Goal: Task Accomplishment & Management: Complete application form

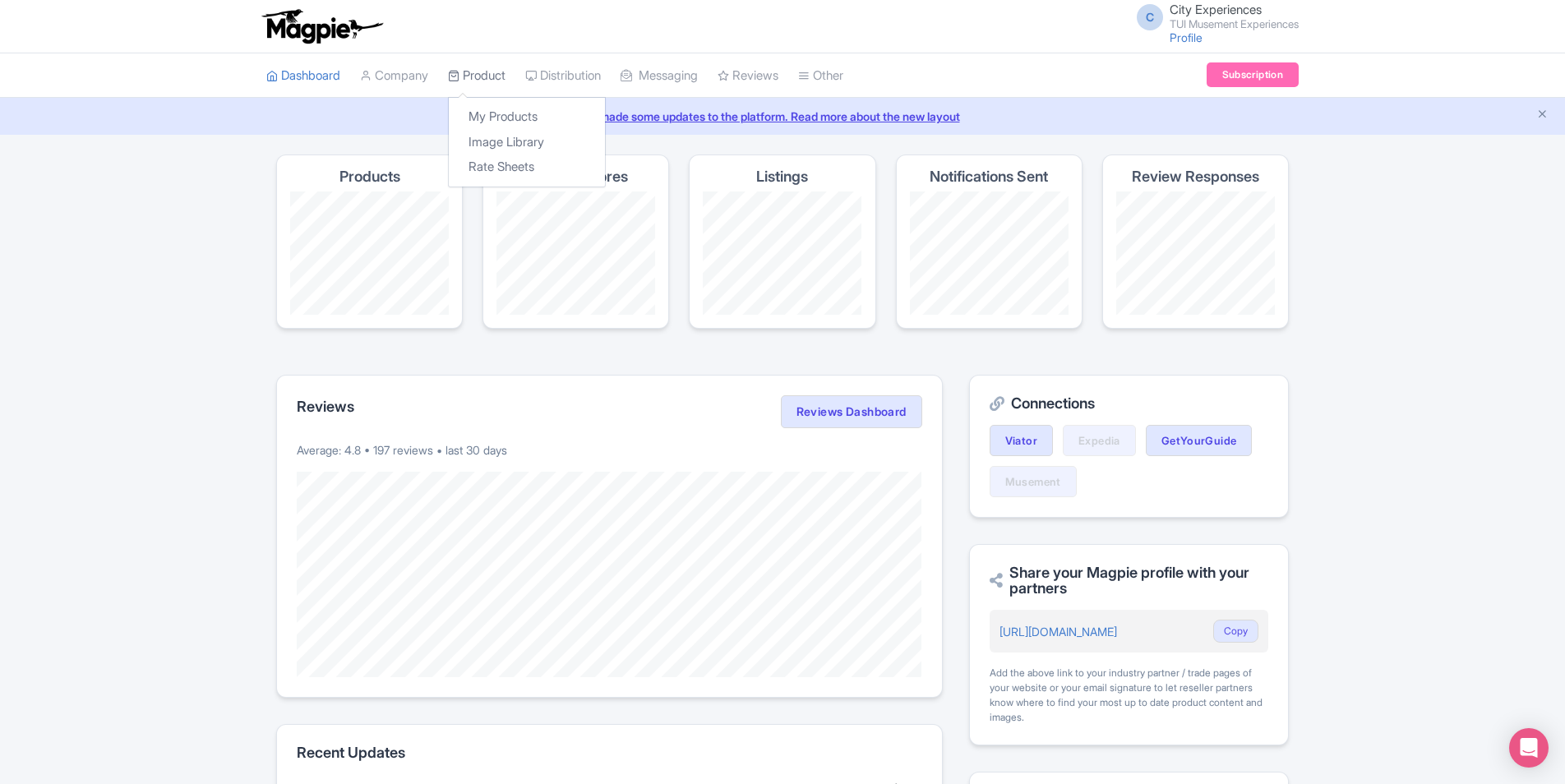
click at [485, 76] on link "Product" at bounding box center [477, 76] width 58 height 45
click at [565, 78] on link "Distribution" at bounding box center [563, 76] width 76 height 45
click at [579, 115] on link "Manage Resellers" at bounding box center [604, 116] width 156 height 25
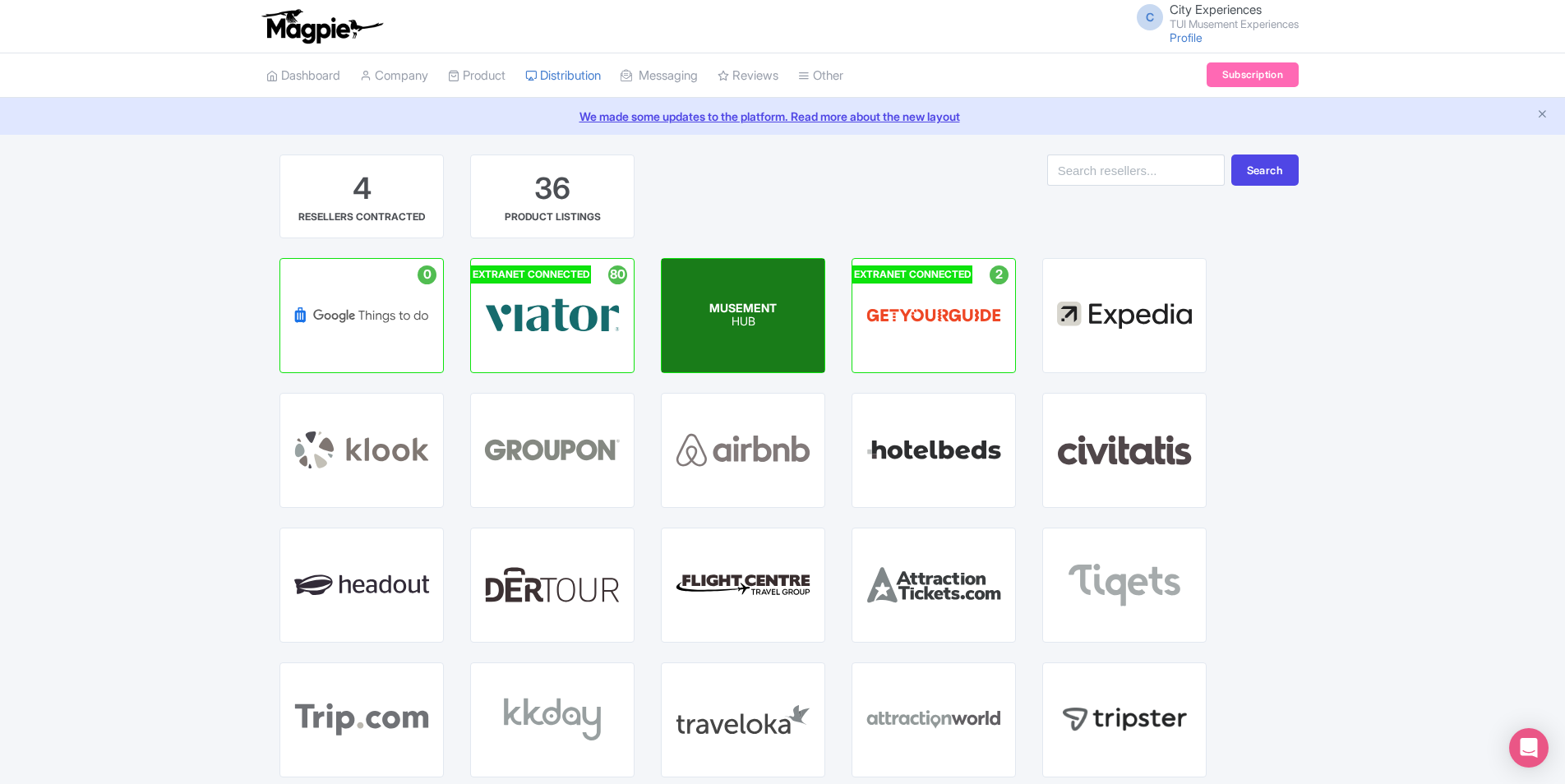
click at [741, 327] on p "HUB" at bounding box center [743, 322] width 67 height 14
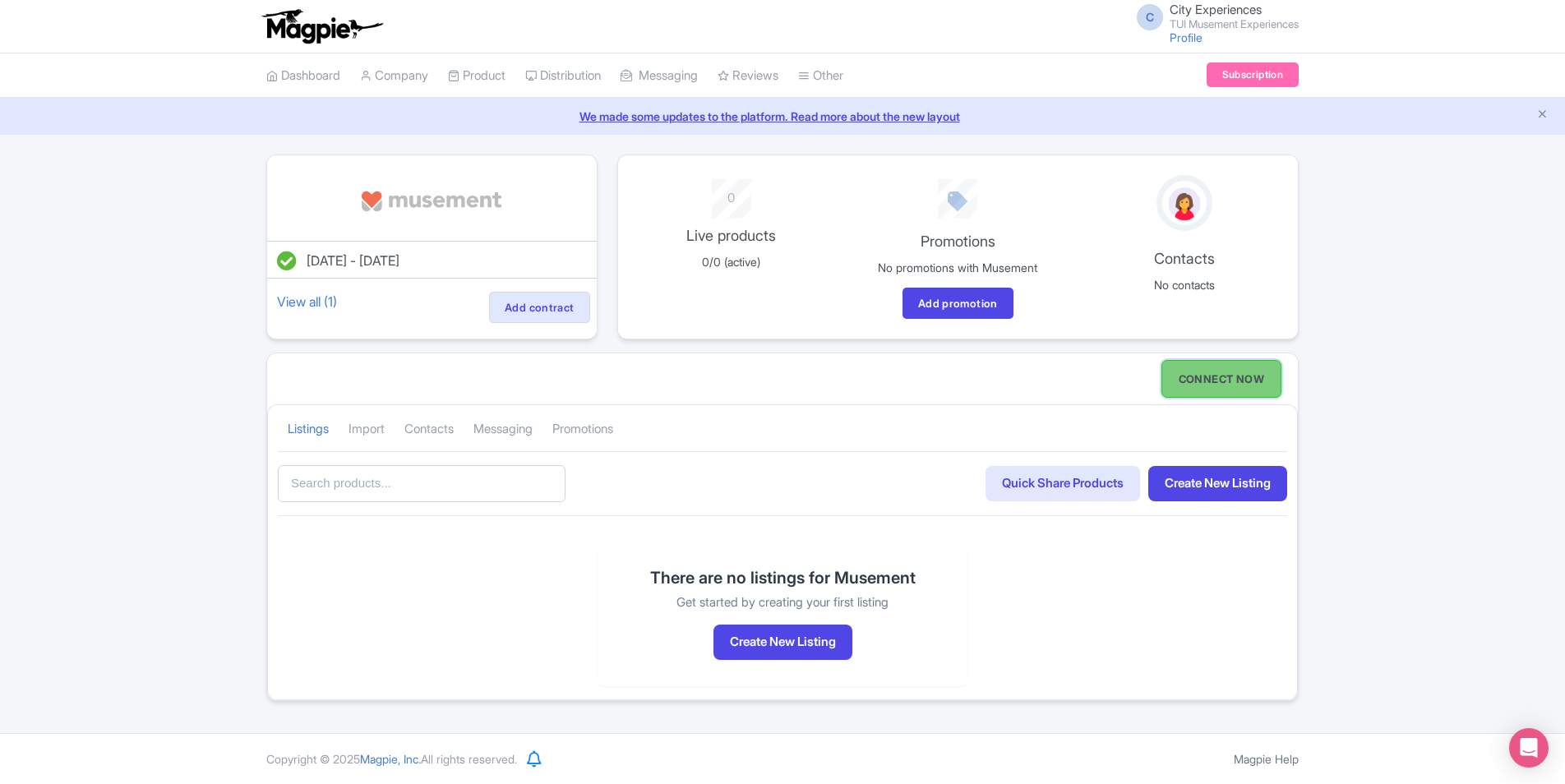
click at [1186, 379] on link "CONNECT NOW" at bounding box center [1221, 378] width 120 height 38
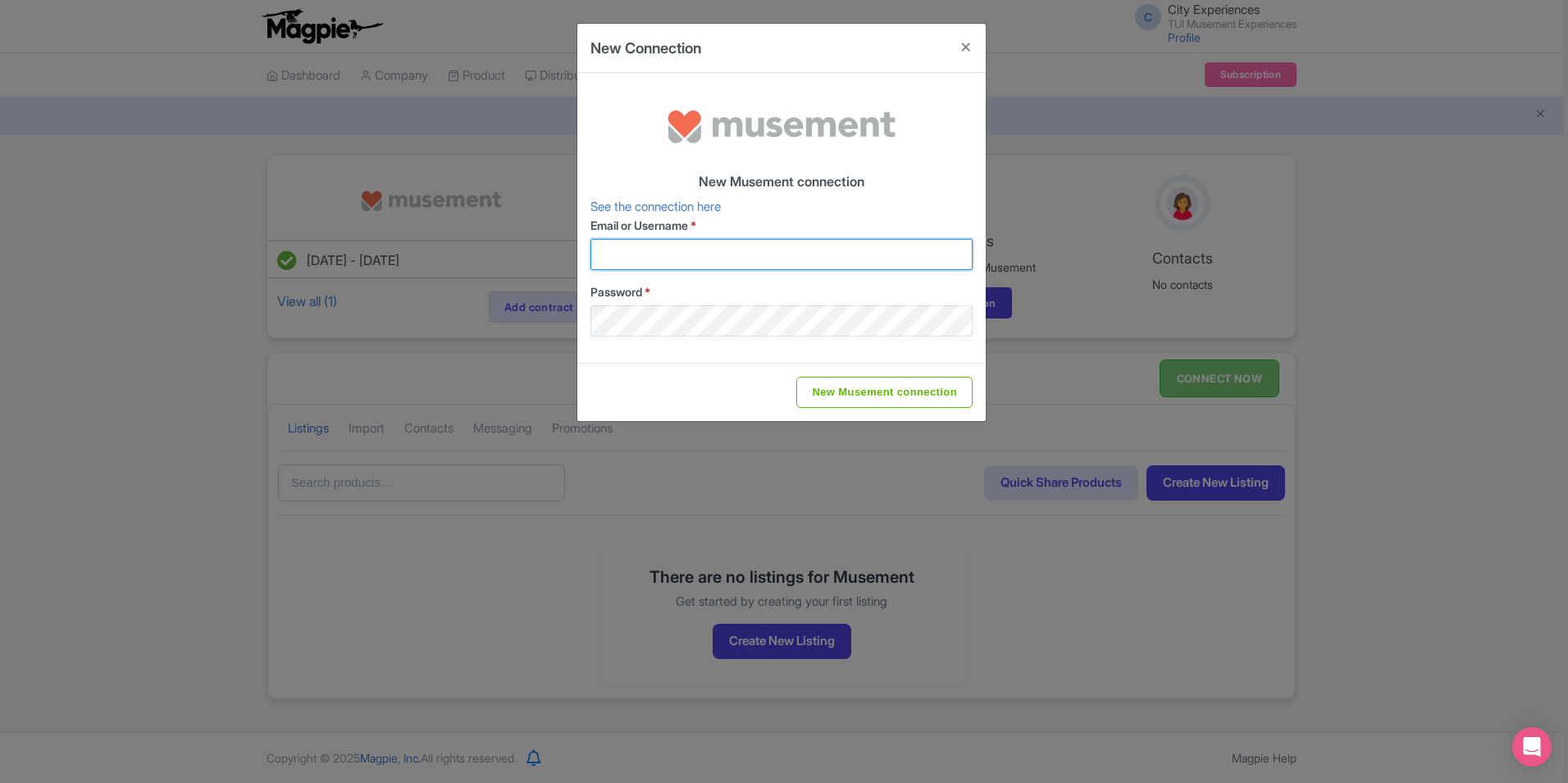
type input "city.experiences@tui.com"
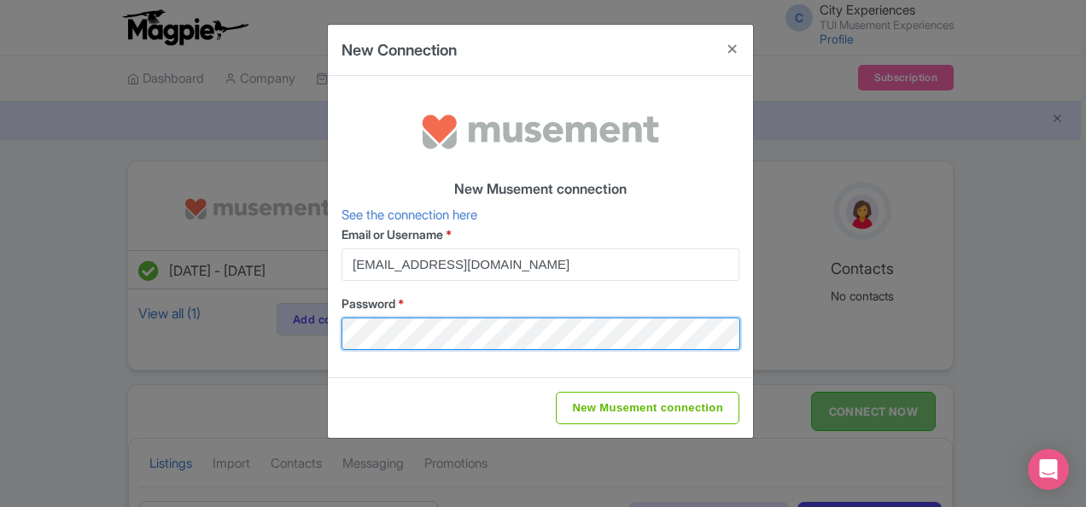
click at [163, 307] on div "New Connection New Musement connection See the connection here Email or Usernam…" at bounding box center [543, 253] width 1086 height 507
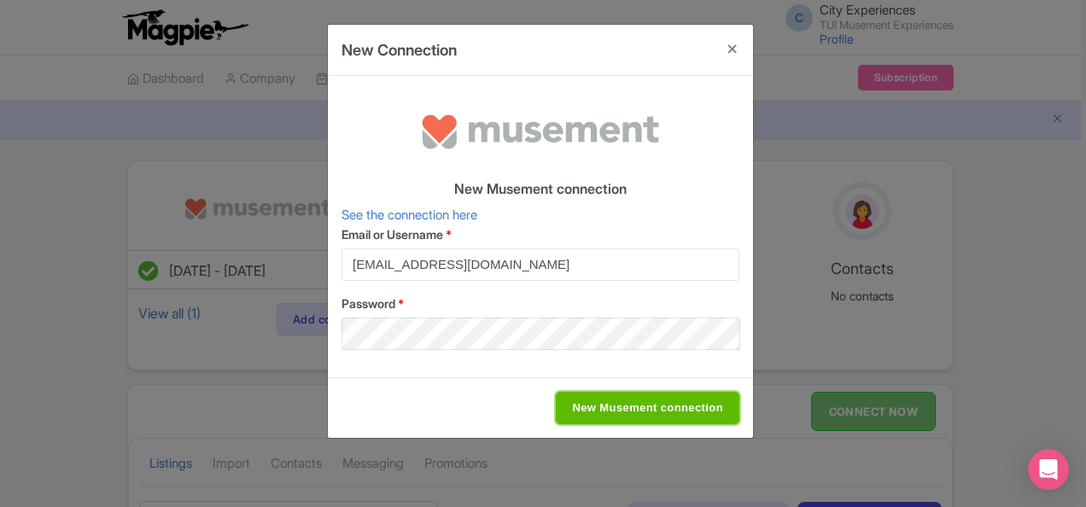
click at [707, 400] on input "New Musement connection" at bounding box center [648, 408] width 184 height 32
type input "Saving..."
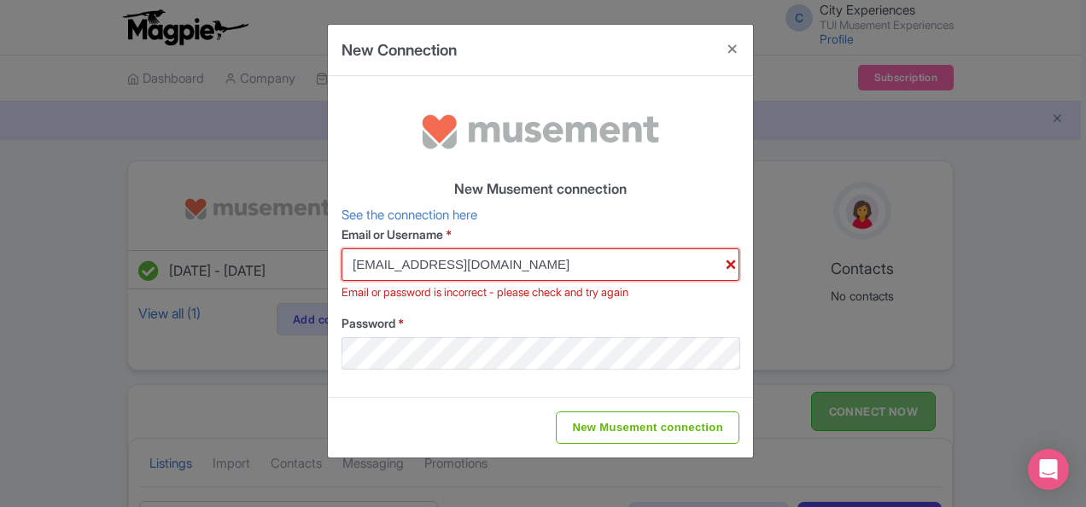
drag, startPoint x: 739, startPoint y: 258, endPoint x: 608, endPoint y: 264, distance: 130.8
click at [739, 258] on input "city.experiences@tui.com" at bounding box center [541, 265] width 398 height 32
drag, startPoint x: 562, startPoint y: 259, endPoint x: 261, endPoint y: 263, distance: 300.7
click at [255, 263] on div "New Connection New Musement connection See the connection here Email or Usernam…" at bounding box center [543, 253] width 1086 height 507
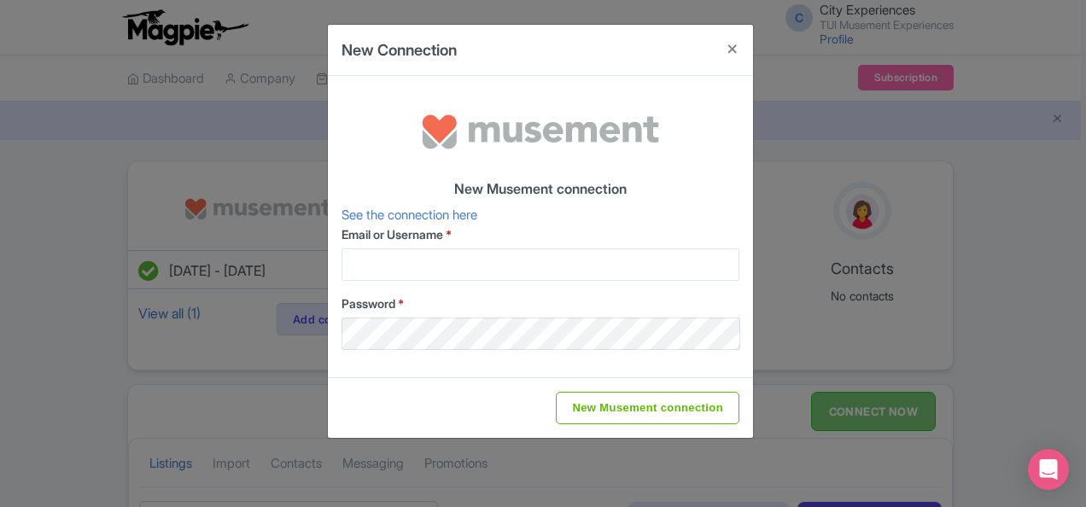
click at [813, 368] on div "New Connection New Musement connection See the connection here Email or Usernam…" at bounding box center [543, 253] width 1086 height 507
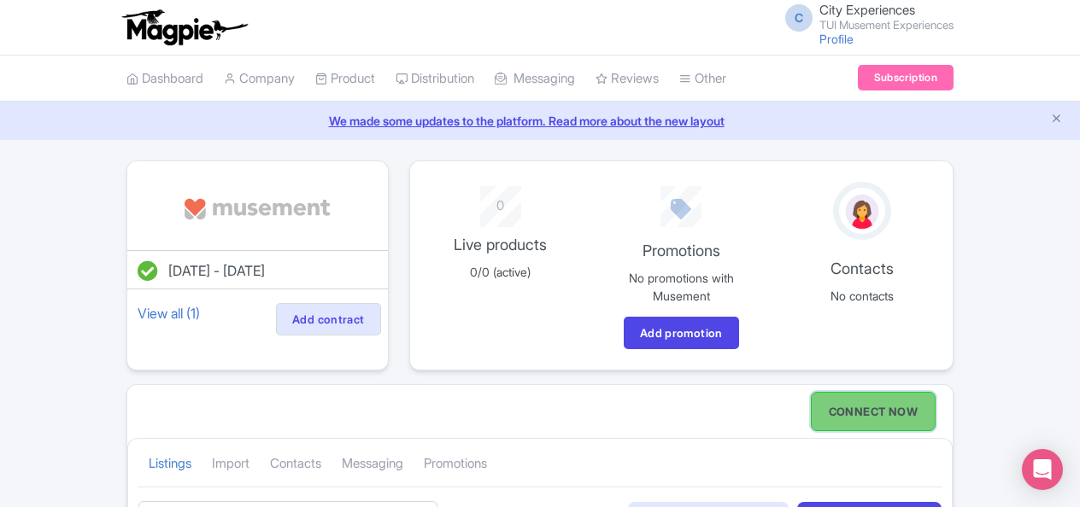
click at [877, 408] on link "CONNECT NOW" at bounding box center [873, 411] width 125 height 39
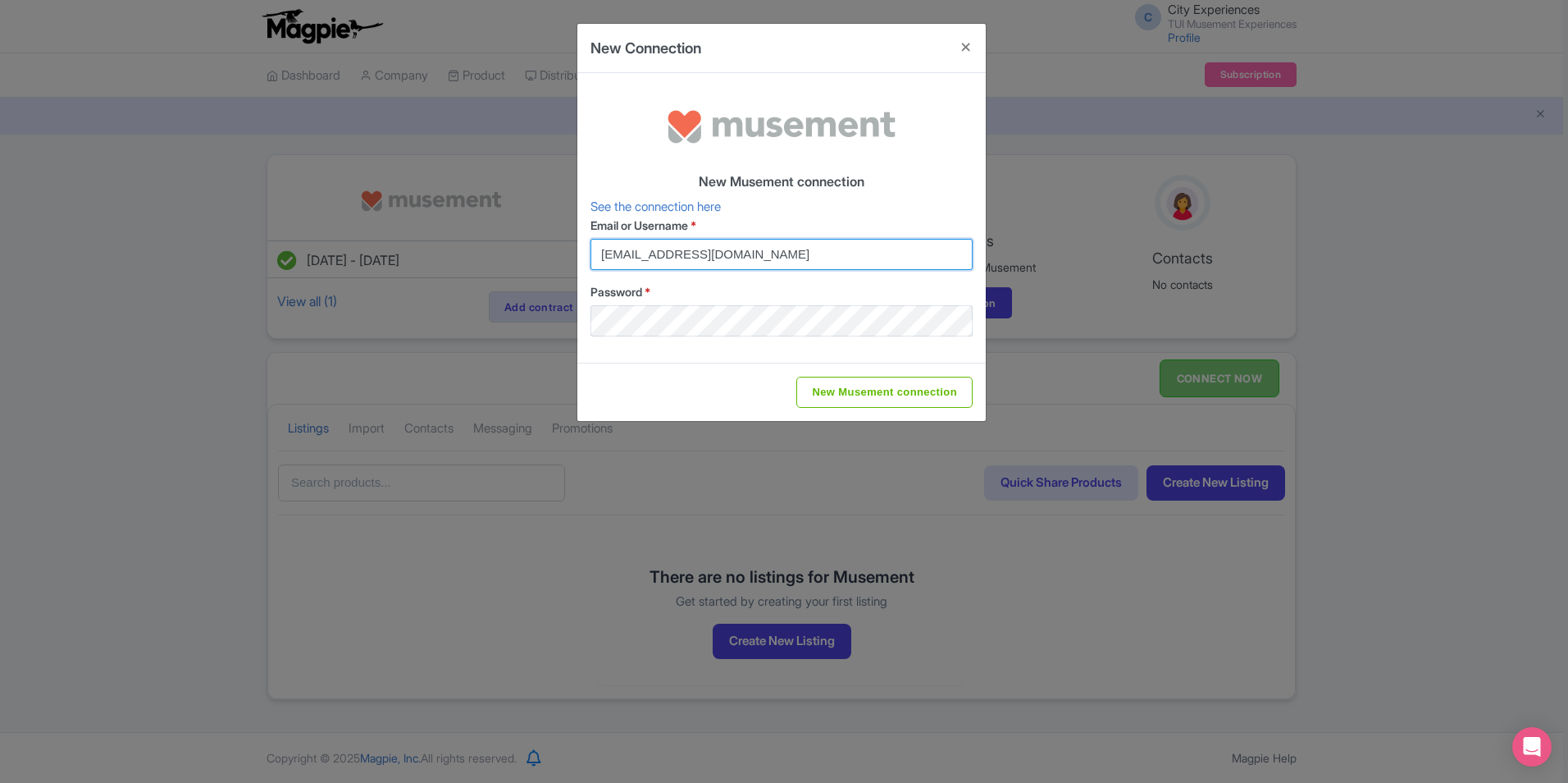
drag, startPoint x: 773, startPoint y: 246, endPoint x: 378, endPoint y: 251, distance: 395.0
click at [378, 251] on div "New Connection New Musement connection See the connection here Email or Usernam…" at bounding box center [784, 391] width 1568 height 783
paste input "rodolfo@musement"
type input "rodolfo@musement.com"
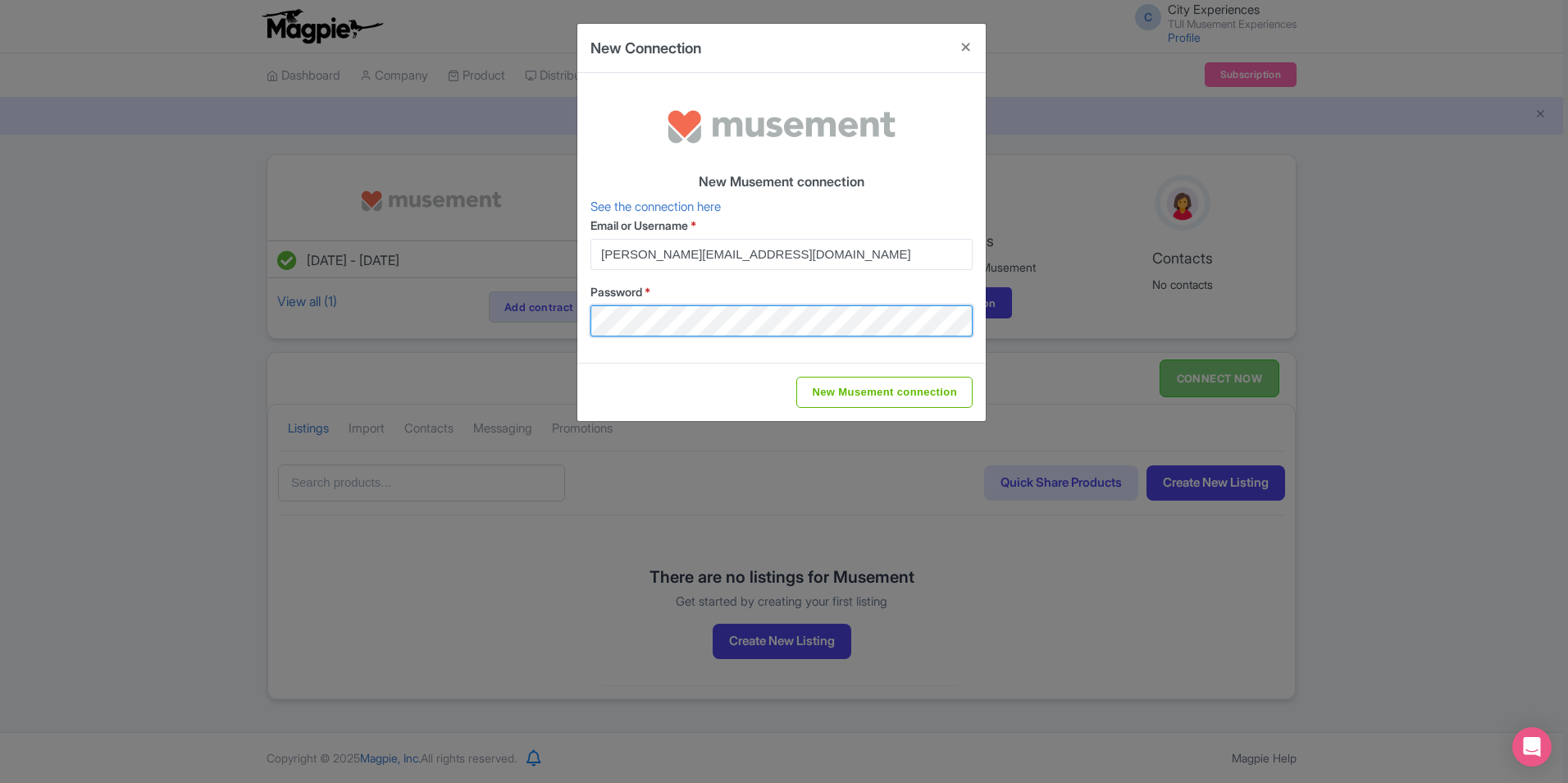
click at [287, 325] on div "New Connection New Musement connection See the connection here Email or Usernam…" at bounding box center [784, 391] width 1568 height 783
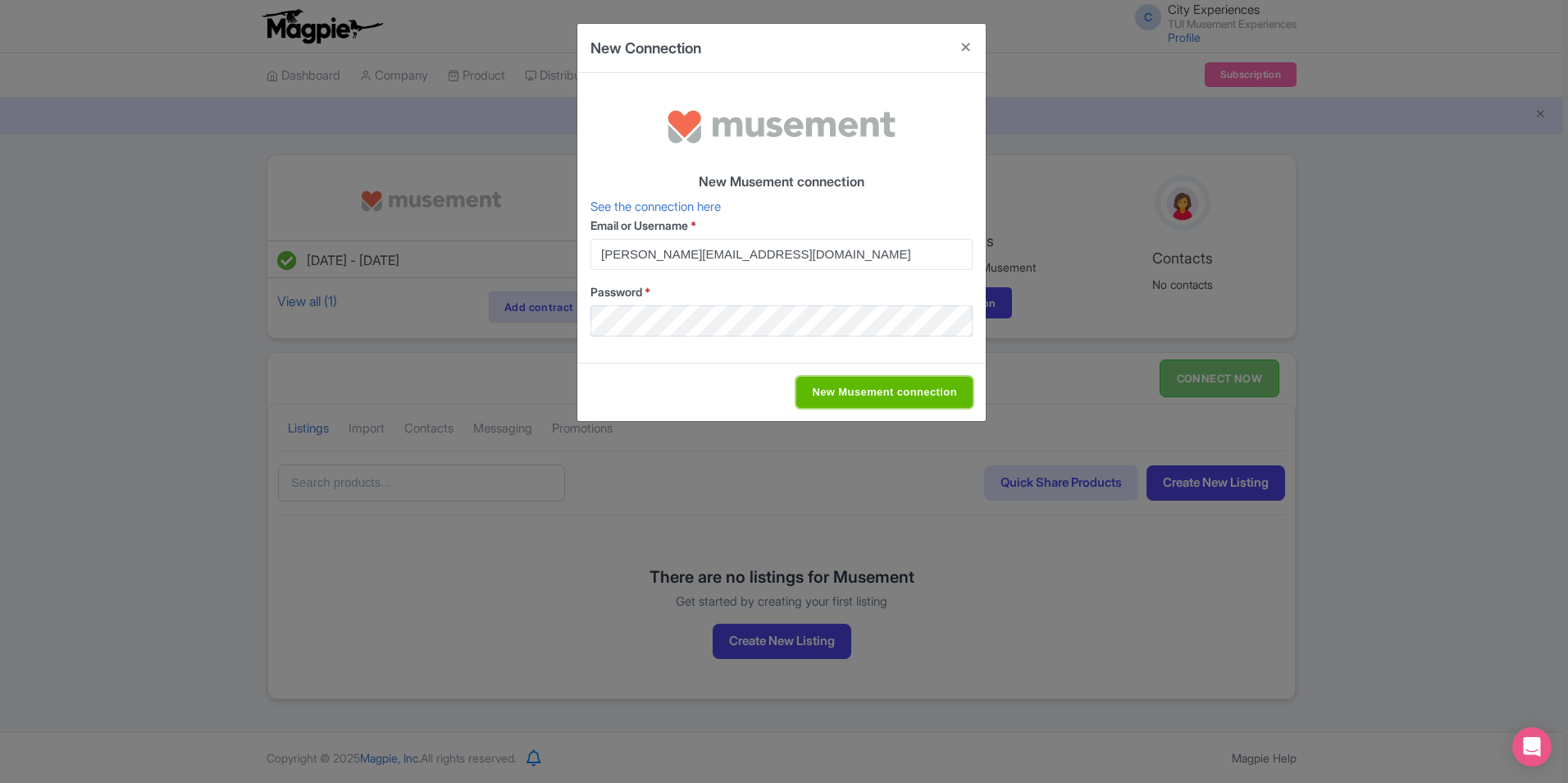
click at [936, 390] on input "New Musement connection" at bounding box center [884, 392] width 177 height 31
type input "Saving..."
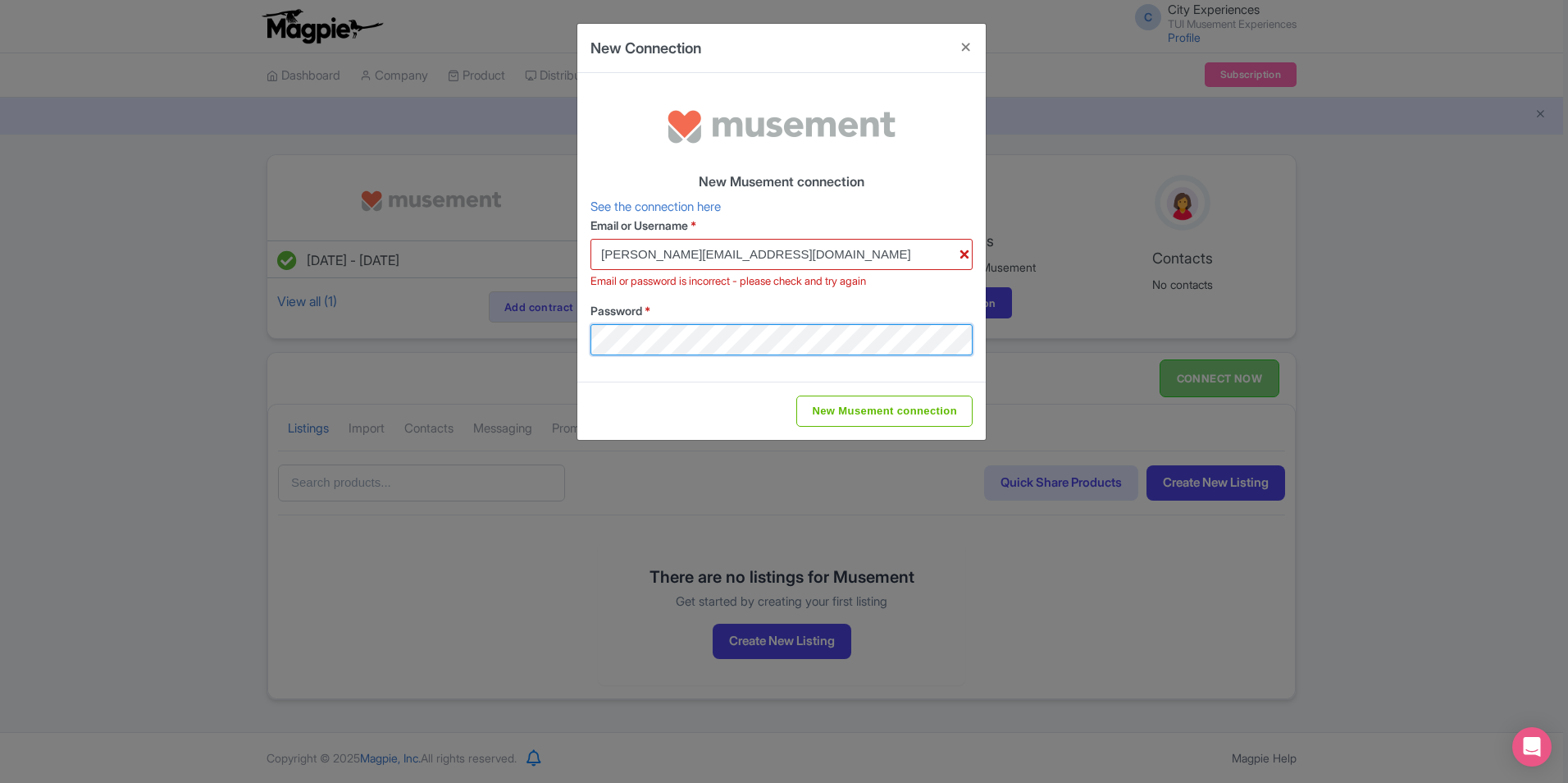
click at [538, 335] on div "New Connection New Musement connection See the connection here Email or Usernam…" at bounding box center [784, 391] width 1568 height 783
click at [967, 365] on div "New Musement connection See the connection here Email or Username * rodolfo@mus…" at bounding box center [781, 227] width 408 height 308
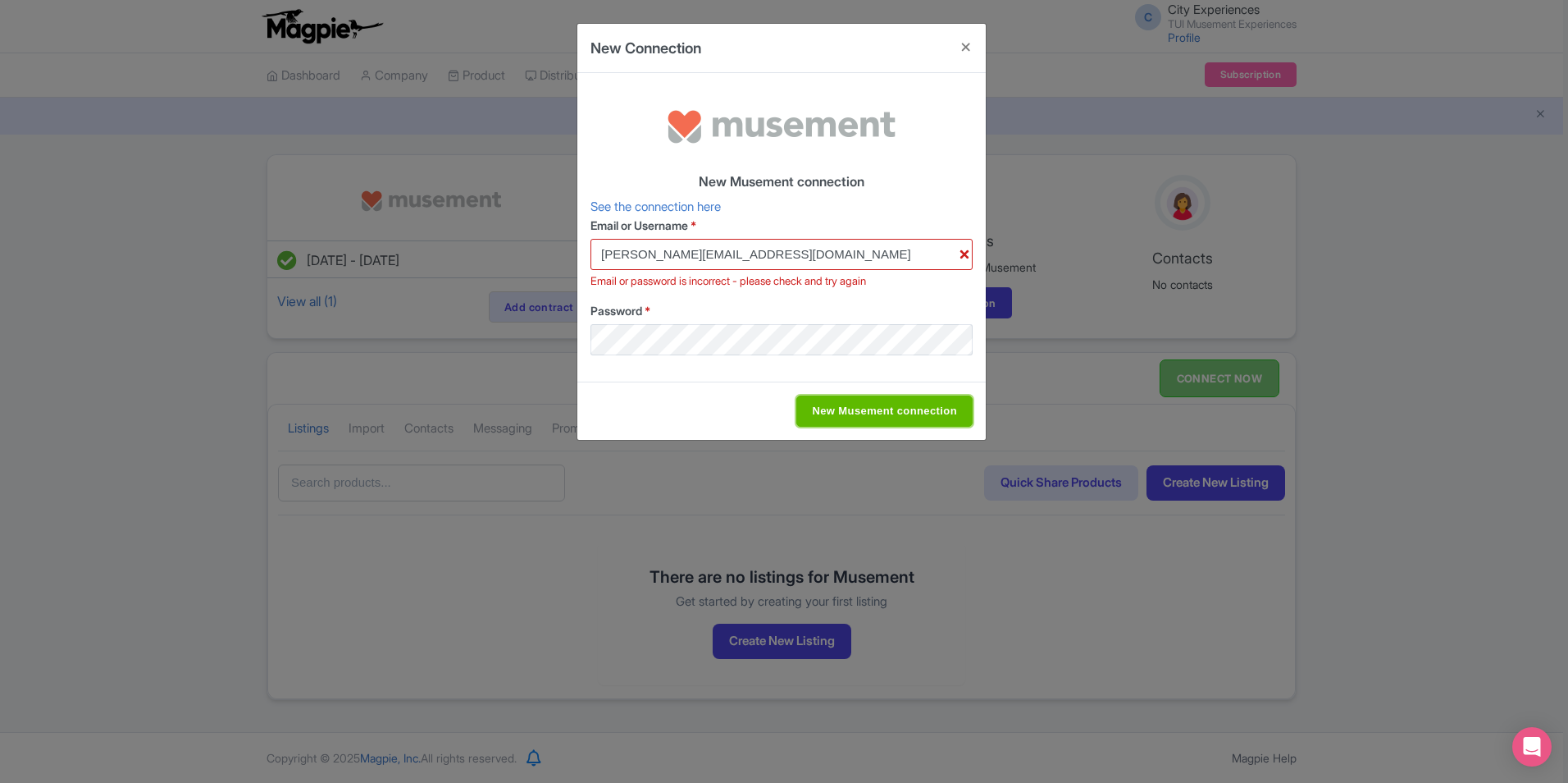
click at [853, 406] on input "New Musement connection" at bounding box center [884, 411] width 177 height 31
type input "Saving..."
click at [773, 251] on input "rodolfo@musement.com" at bounding box center [782, 255] width 382 height 31
click at [903, 411] on input "New Musement connection" at bounding box center [884, 411] width 177 height 31
type input "Saving..."
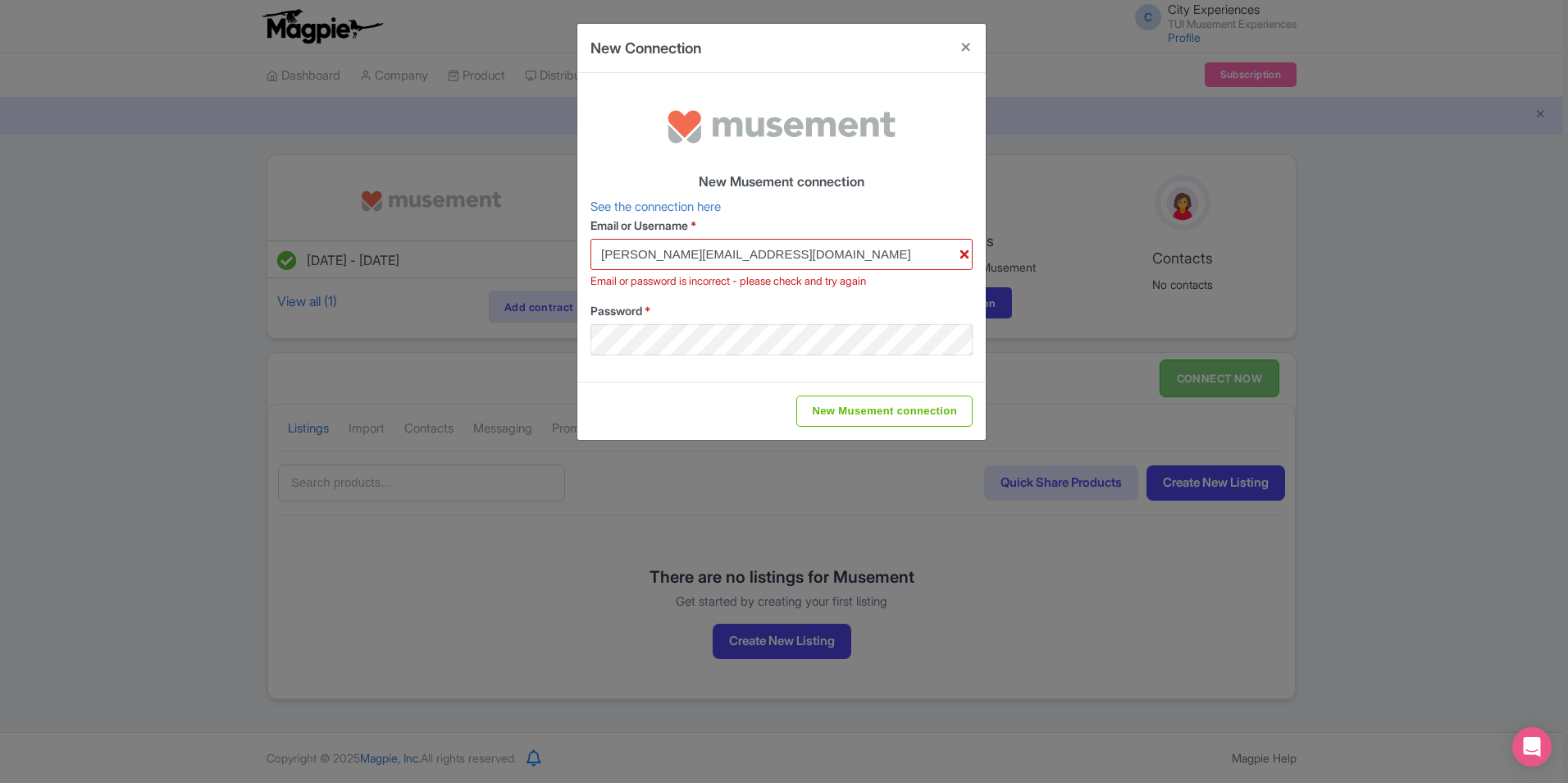
click at [1111, 610] on div "New Connection New Musement connection See the connection here Email or Usernam…" at bounding box center [784, 391] width 1568 height 783
